Goal: Information Seeking & Learning: Learn about a topic

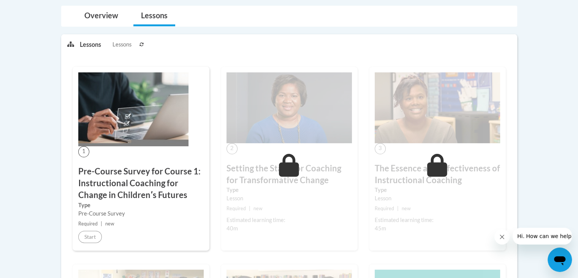
scroll to position [189, 0]
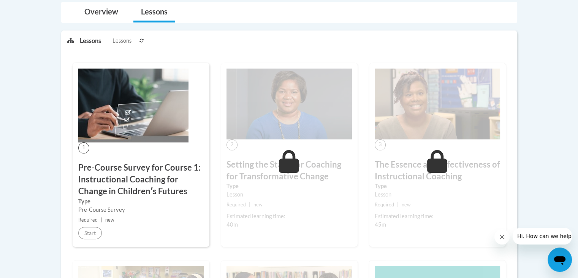
click at [282, 110] on img at bounding box center [289, 103] width 125 height 71
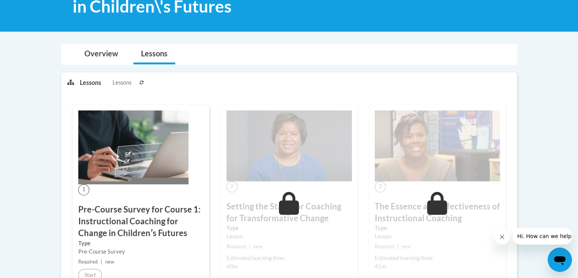
scroll to position [147, 0]
click at [160, 56] on link "Lessons" at bounding box center [154, 54] width 42 height 20
click at [120, 83] on span "Lessons" at bounding box center [122, 82] width 19 height 8
click at [90, 80] on p "Lessons" at bounding box center [90, 82] width 21 height 8
click at [81, 82] on p "Lessons" at bounding box center [90, 82] width 21 height 8
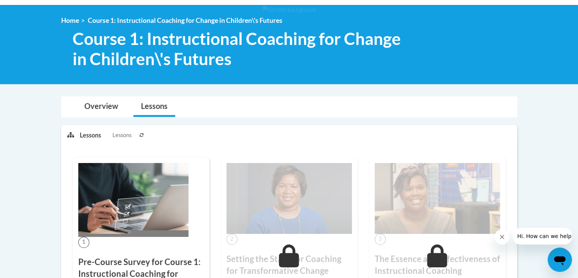
scroll to position [235, 0]
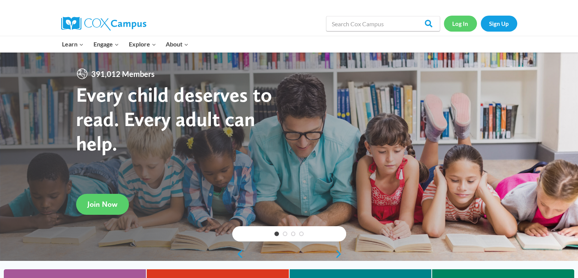
click at [462, 31] on link "Log In" at bounding box center [460, 24] width 33 height 16
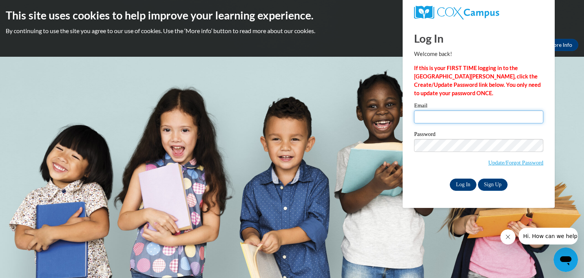
type input "spate@porterleath.org"
click at [463, 190] on input "Log In" at bounding box center [463, 184] width 27 height 12
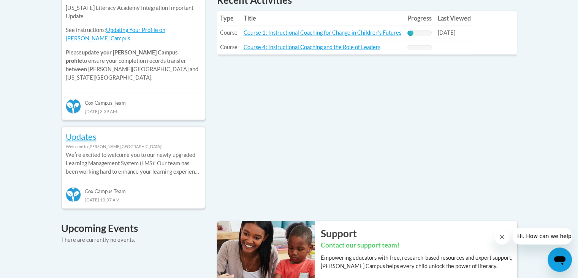
scroll to position [365, 0]
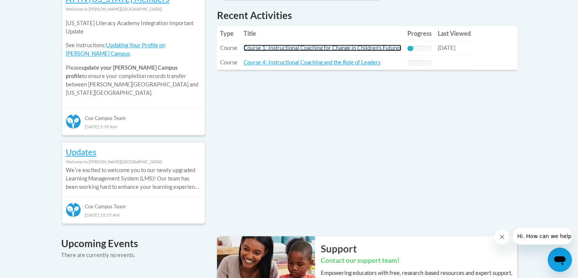
click at [342, 50] on link "Course 1: Instructional Coaching for Change in Children's Futures" at bounding box center [323, 47] width 158 height 6
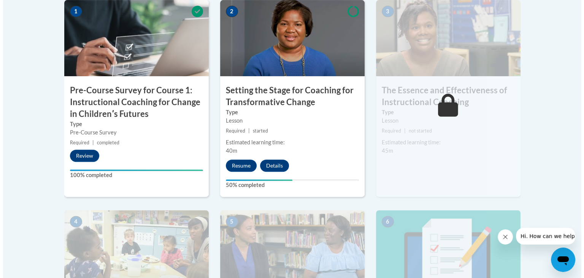
scroll to position [294, 0]
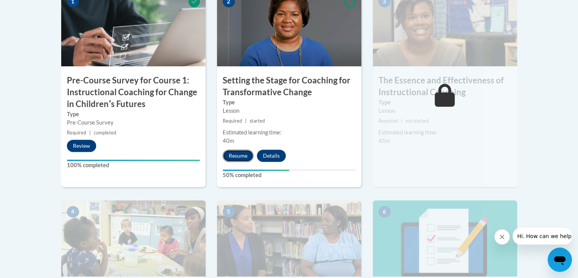
click at [234, 156] on button "Resume" at bounding box center [238, 155] width 31 height 12
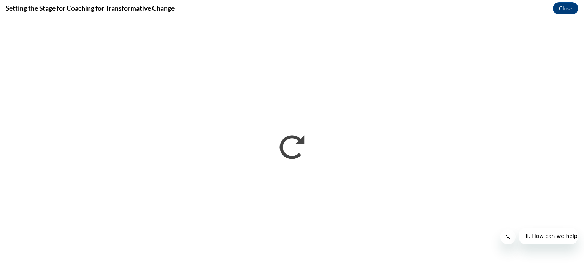
scroll to position [0, 0]
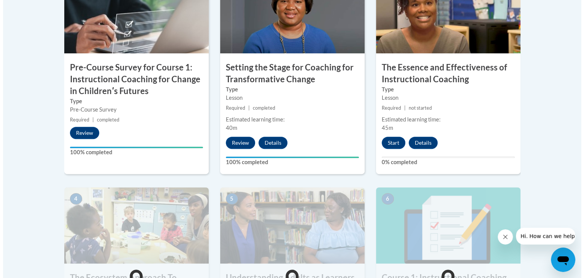
scroll to position [307, 0]
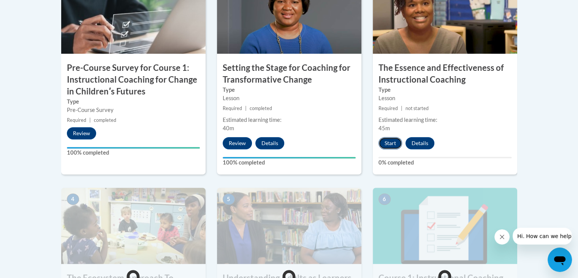
click at [392, 139] on button "Start" at bounding box center [391, 143] width 24 height 12
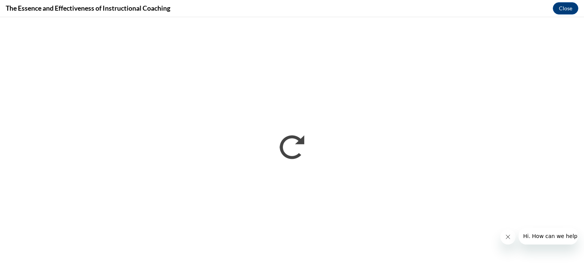
scroll to position [0, 0]
